Goal: Information Seeking & Learning: Learn about a topic

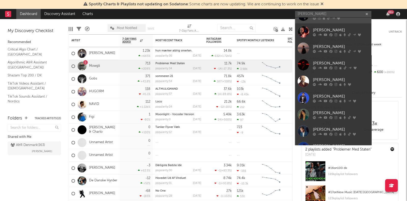
scroll to position [54, 0]
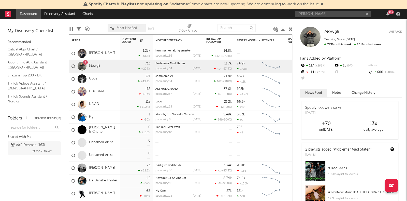
click at [352, 15] on input "[PERSON_NAME]" at bounding box center [333, 14] width 76 height 6
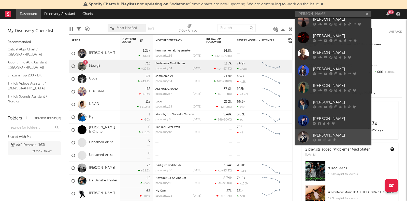
type input "[PERSON_NAME]"
click at [334, 130] on link "[PERSON_NAME]" at bounding box center [333, 137] width 76 height 17
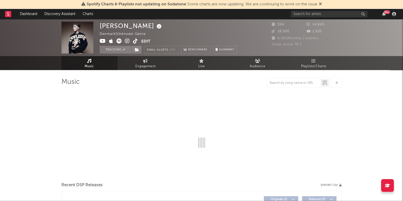
select select "1w"
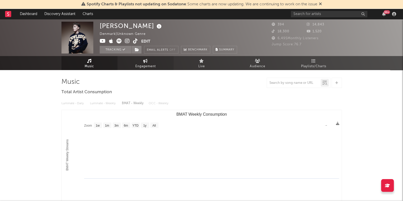
click at [149, 62] on link "Engagement" at bounding box center [145, 63] width 56 height 14
select select "1w"
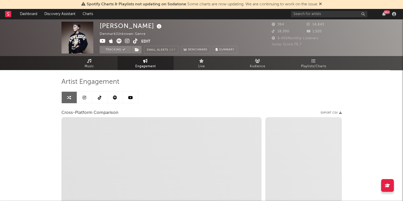
select select "1m"
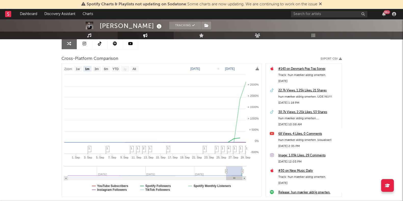
scroll to position [85, 0]
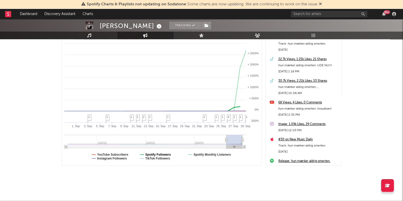
click at [164, 154] on text "Spotify Followers" at bounding box center [157, 155] width 25 height 4
select select "1m"
click at [211, 153] on text "Spotify Monthly Listeners" at bounding box center [211, 155] width 37 height 4
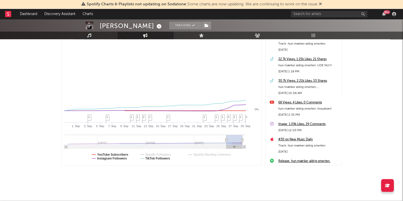
select select "1m"
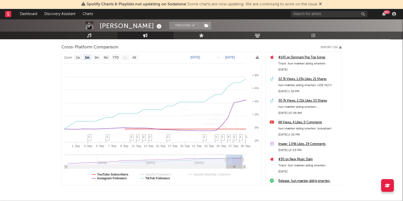
scroll to position [65, 0]
click at [338, 11] on input "text" at bounding box center [329, 14] width 76 height 6
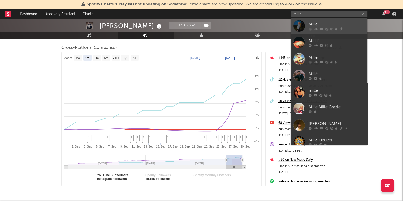
type input "mille"
click at [324, 25] on div "Mille" at bounding box center [336, 24] width 56 height 6
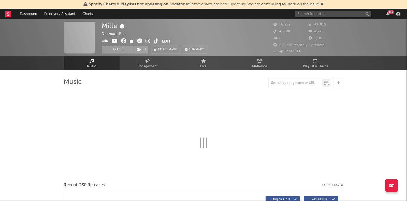
select select "6m"
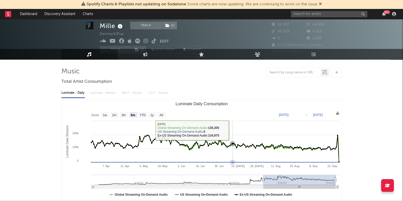
scroll to position [11, 0]
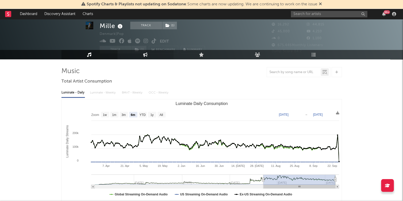
click at [139, 54] on link "Engagement" at bounding box center [145, 54] width 56 height 9
select select "1w"
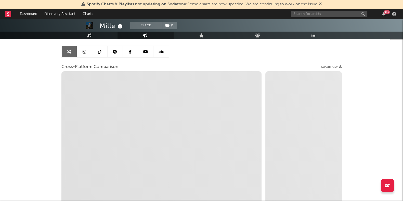
scroll to position [85, 0]
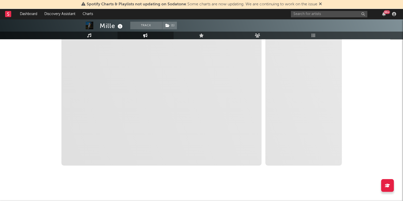
select select "1m"
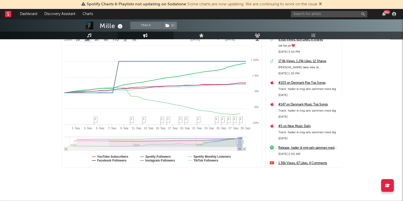
scroll to position [83, 0]
click at [199, 156] on text "Spotify Monthly Listeners" at bounding box center [211, 157] width 37 height 4
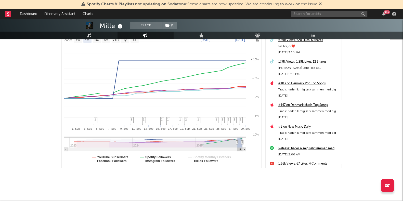
select select "1m"
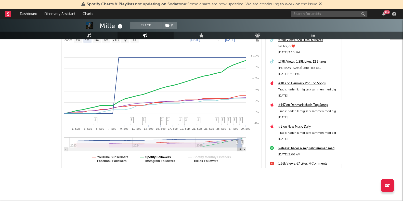
click at [164, 156] on text "Spotify Followers" at bounding box center [157, 157] width 25 height 4
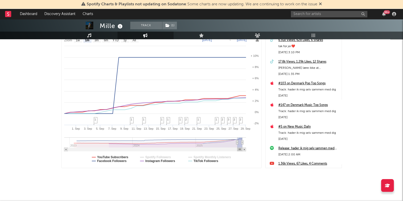
select select "1m"
click at [114, 160] on text "Facebook Followers" at bounding box center [112, 161] width 30 height 4
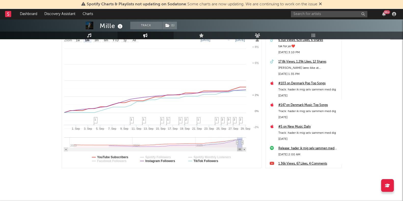
select select "1m"
